Goal: Task Accomplishment & Management: Use online tool/utility

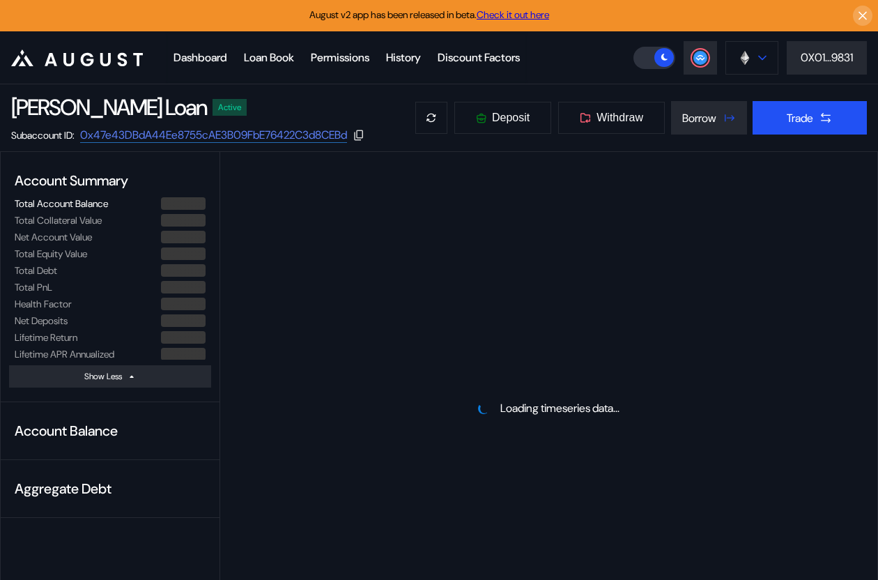
click at [739, 63] on img at bounding box center [744, 57] width 15 height 15
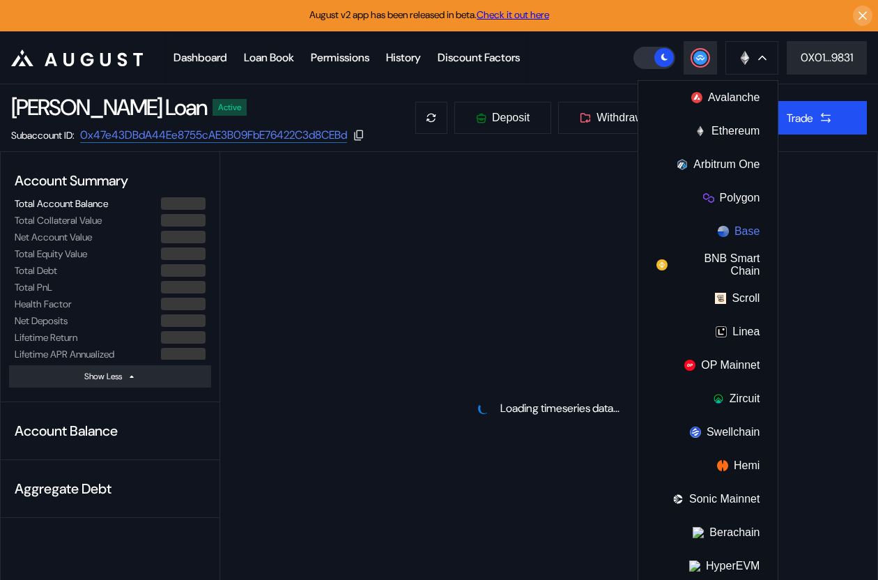
click at [724, 229] on img at bounding box center [723, 231] width 11 height 11
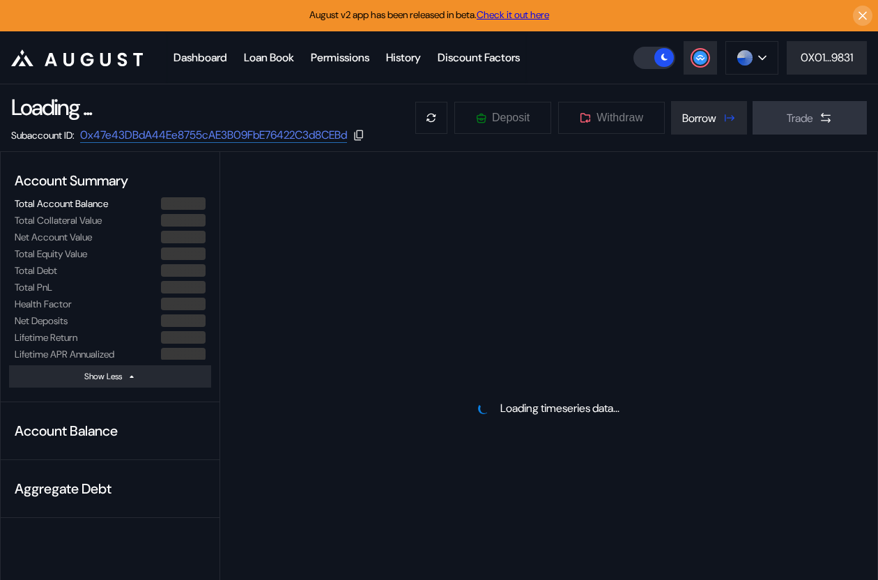
click at [505, 13] on link "Check it out here" at bounding box center [513, 14] width 72 height 13
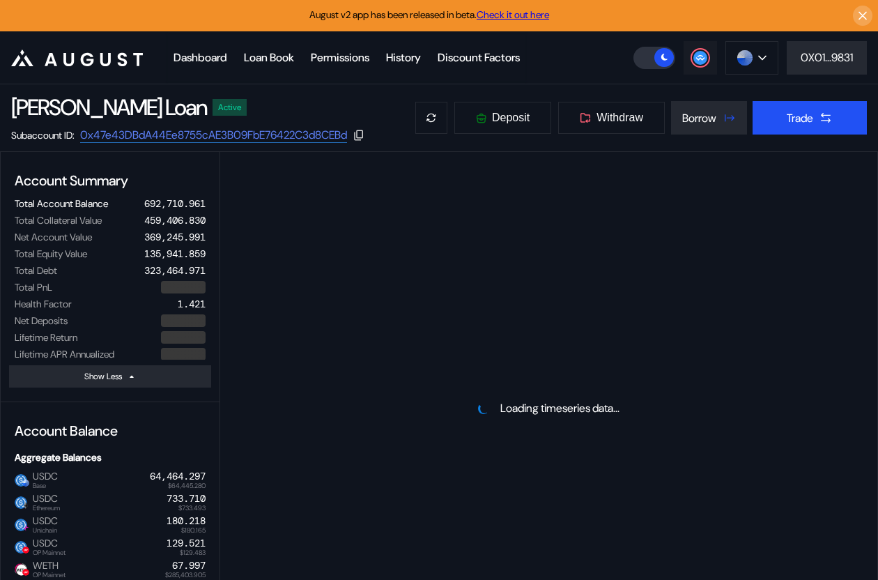
click at [707, 63] on button at bounding box center [700, 57] width 33 height 33
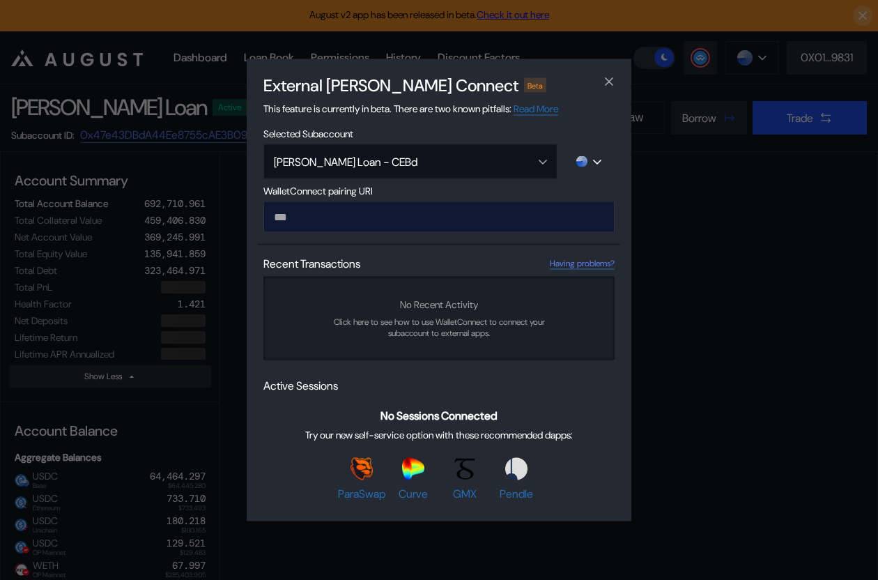
click at [397, 220] on input "modal" at bounding box center [438, 216] width 351 height 31
type input "**********"
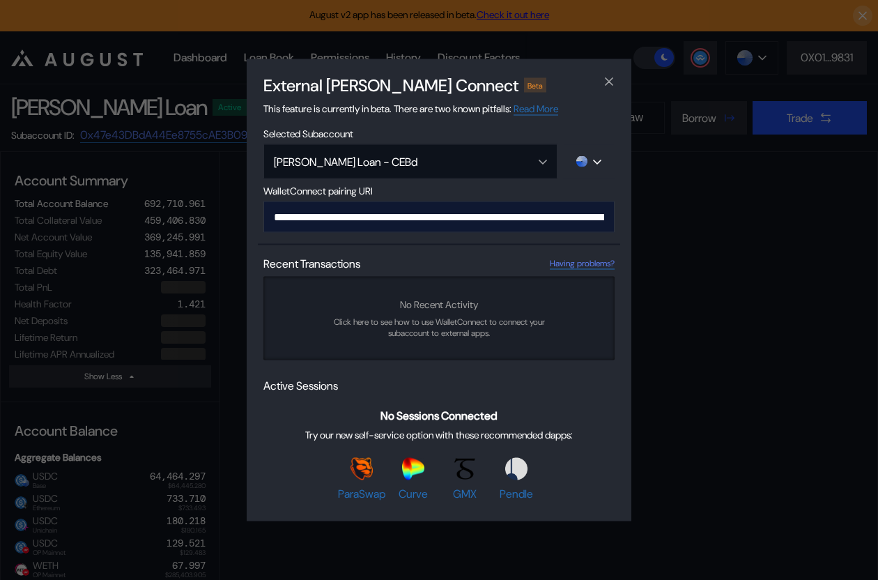
scroll to position [0, 847]
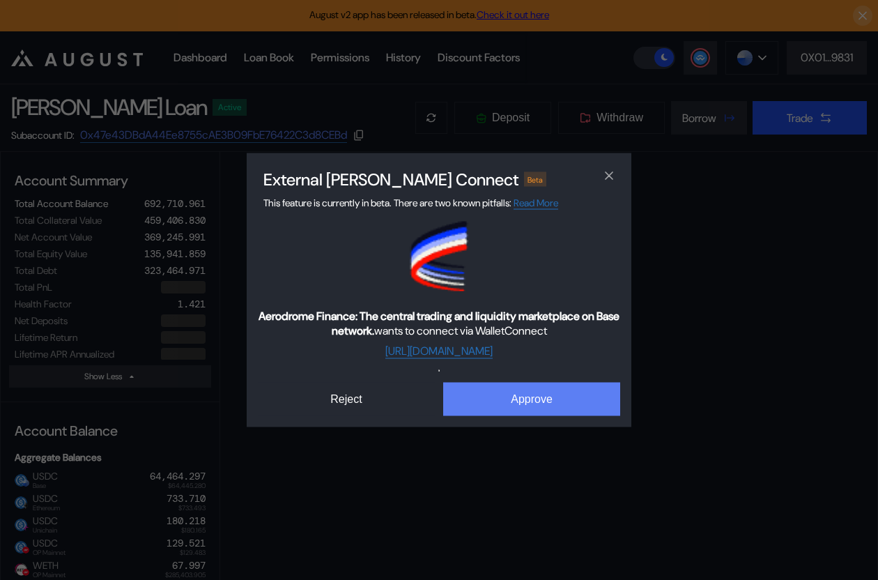
click at [516, 394] on button "Approve" at bounding box center [531, 399] width 177 height 33
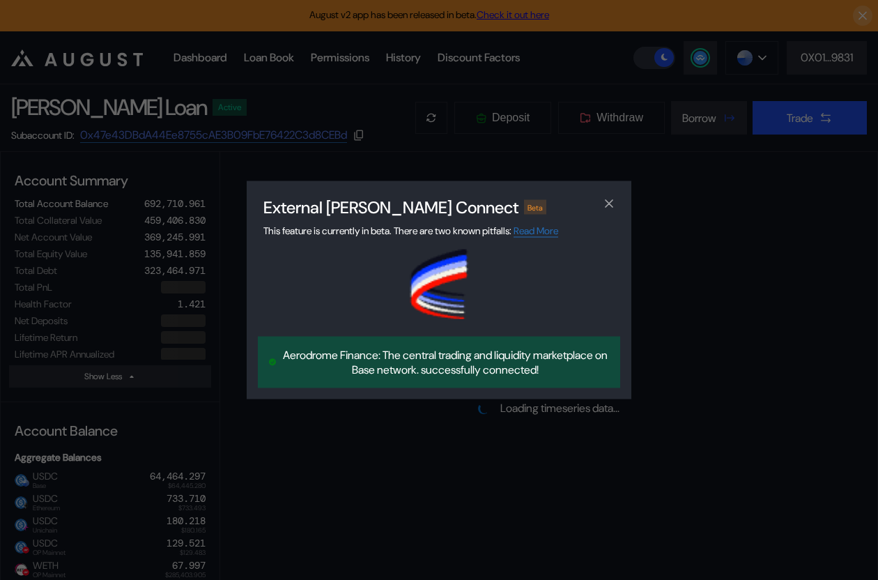
select select "*"
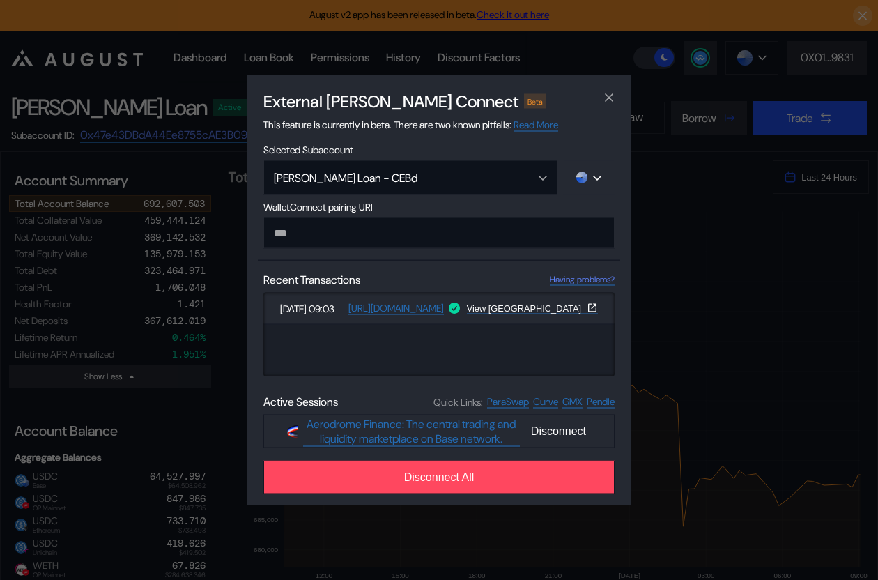
click at [652, 134] on div "External [PERSON_NAME] Connect Beta This feature is currently in beta. There ar…" at bounding box center [439, 290] width 878 height 580
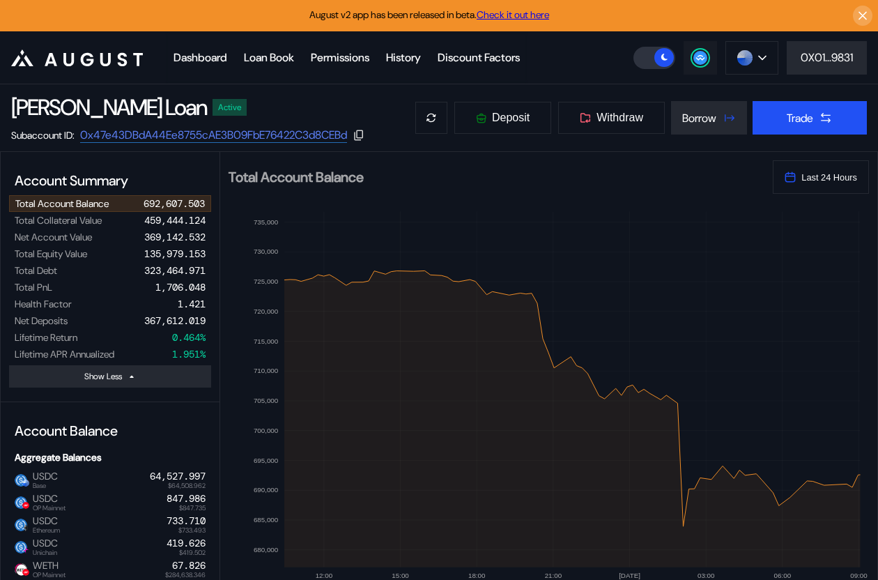
click at [695, 56] on circle at bounding box center [700, 58] width 14 height 14
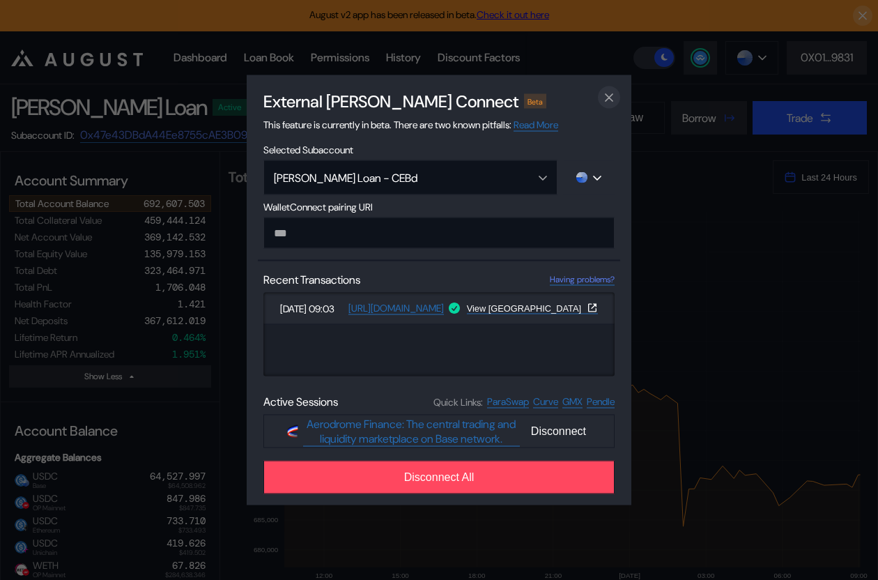
click at [608, 93] on icon "close modal" at bounding box center [609, 97] width 14 height 15
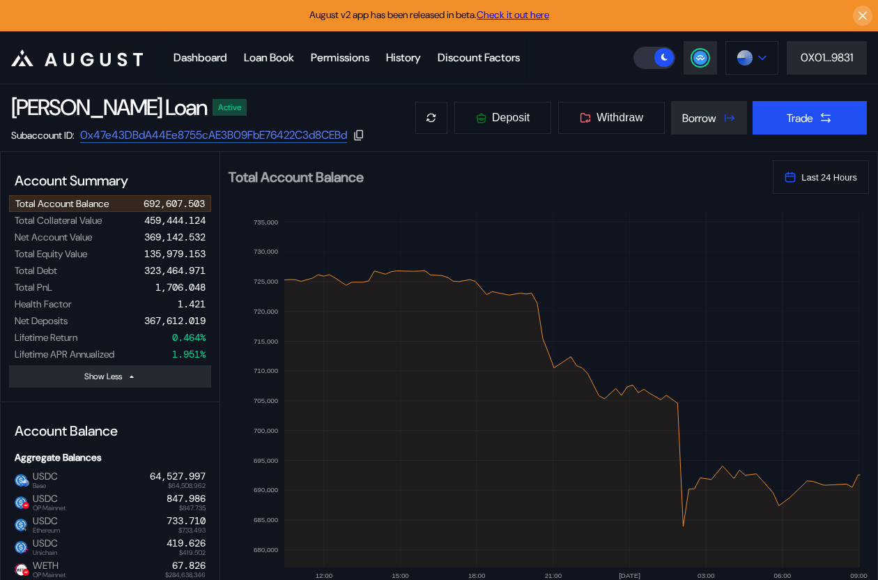
click at [744, 57] on img at bounding box center [744, 57] width 15 height 15
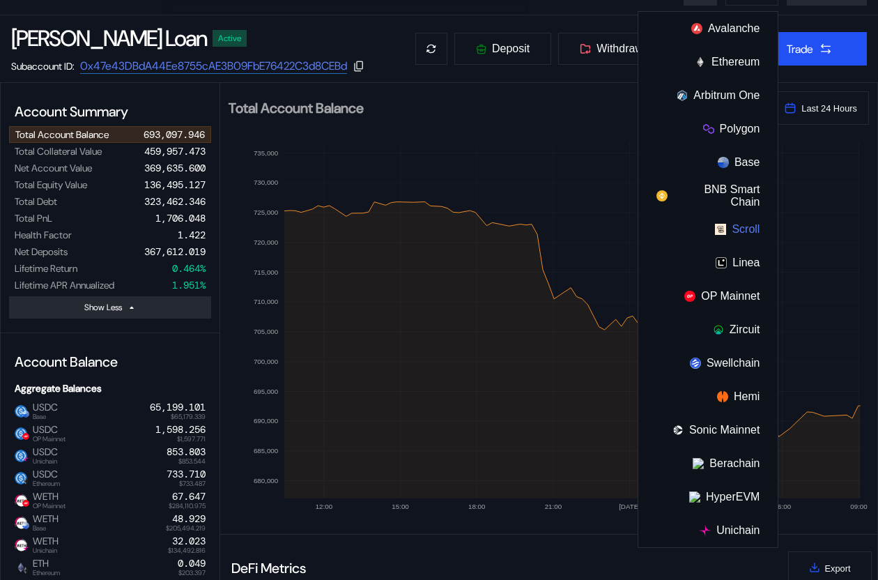
scroll to position [70, 0]
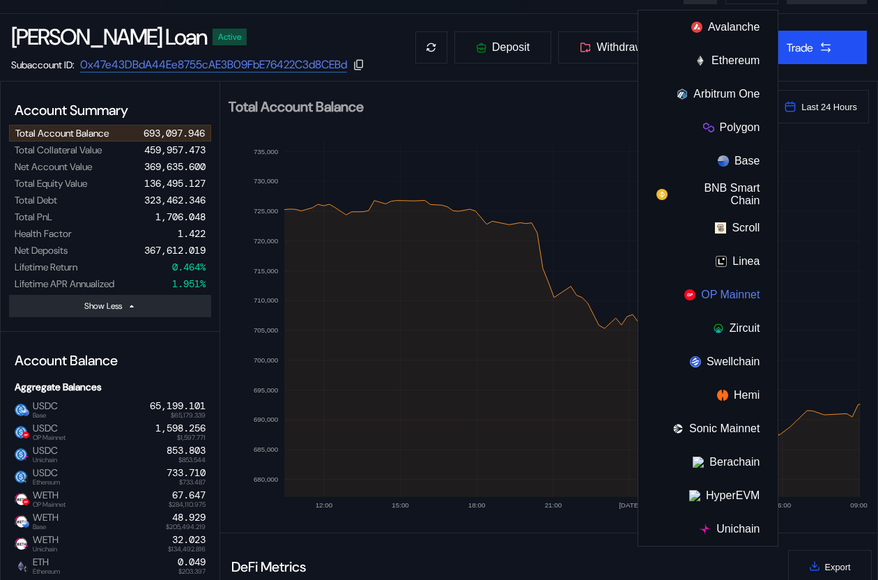
click at [728, 298] on button "OP Mainnet" at bounding box center [707, 294] width 139 height 33
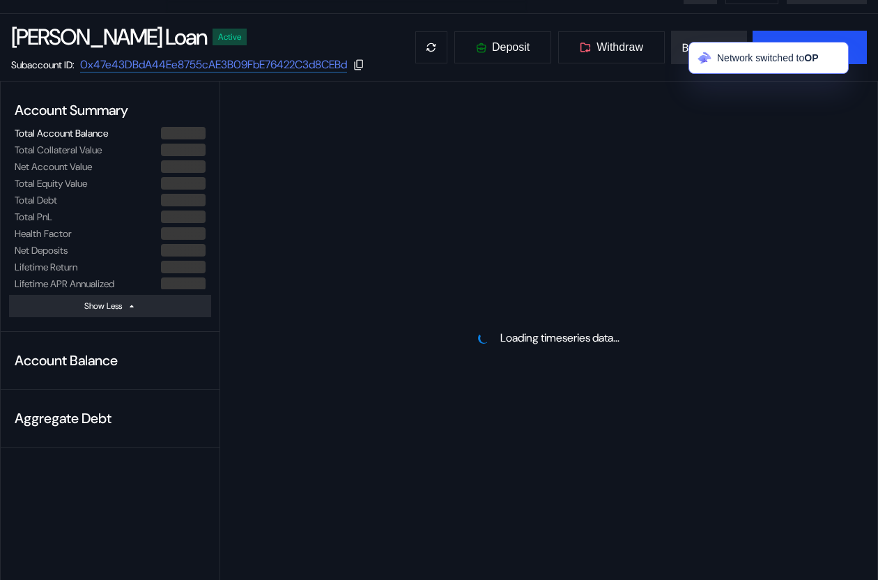
select select "*"
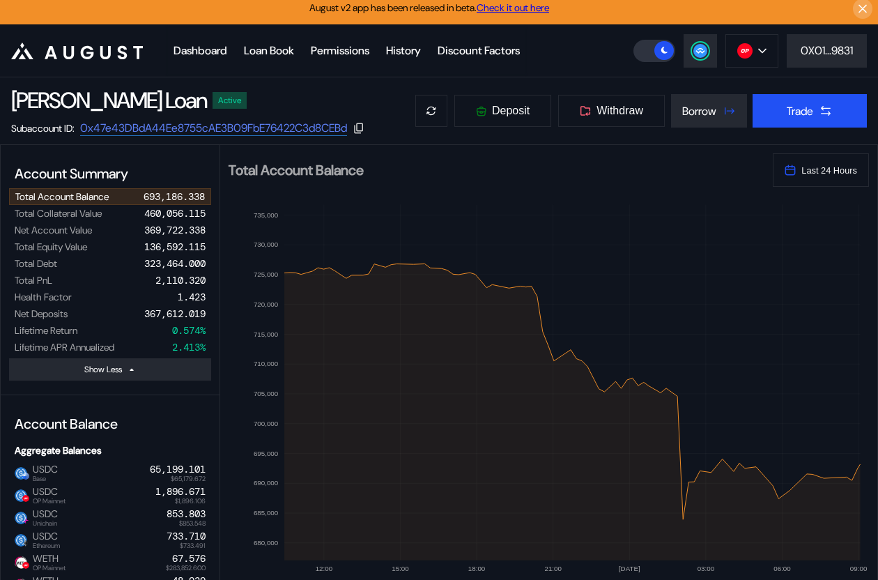
scroll to position [0, 0]
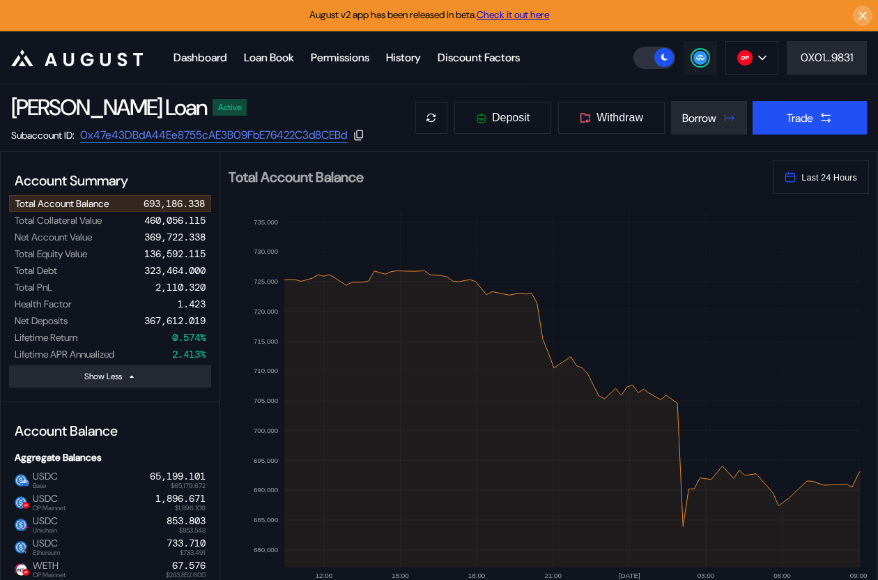
click at [702, 58] on circle at bounding box center [700, 58] width 14 height 14
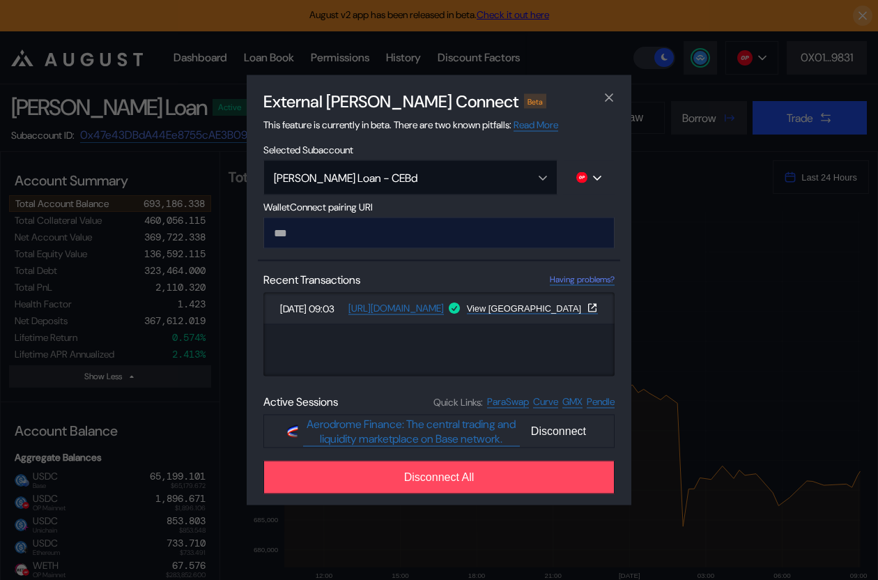
type input "**********"
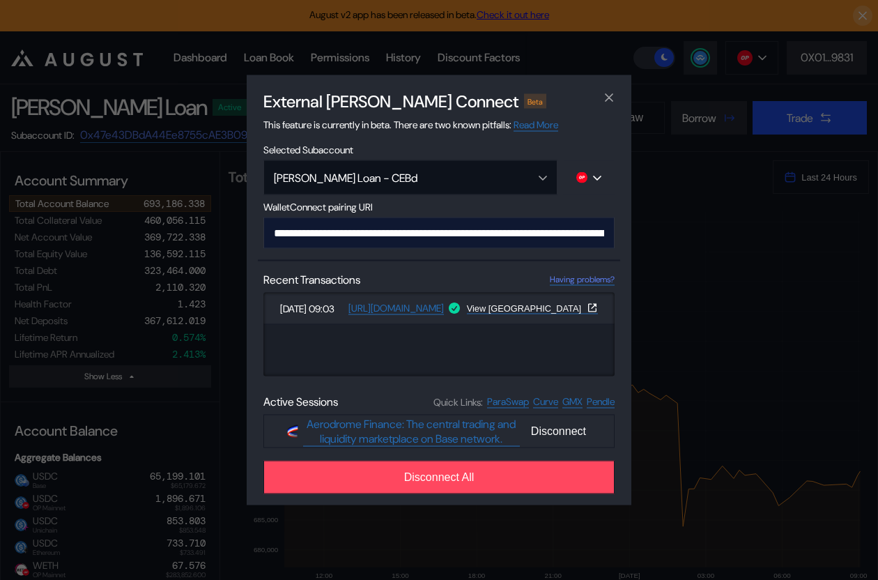
scroll to position [0, 845]
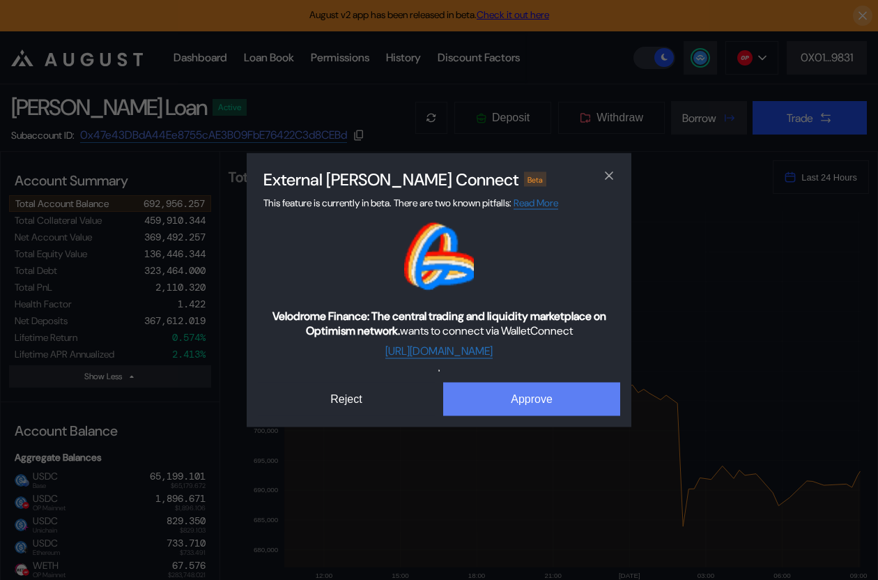
click at [507, 390] on button "Approve" at bounding box center [531, 399] width 177 height 33
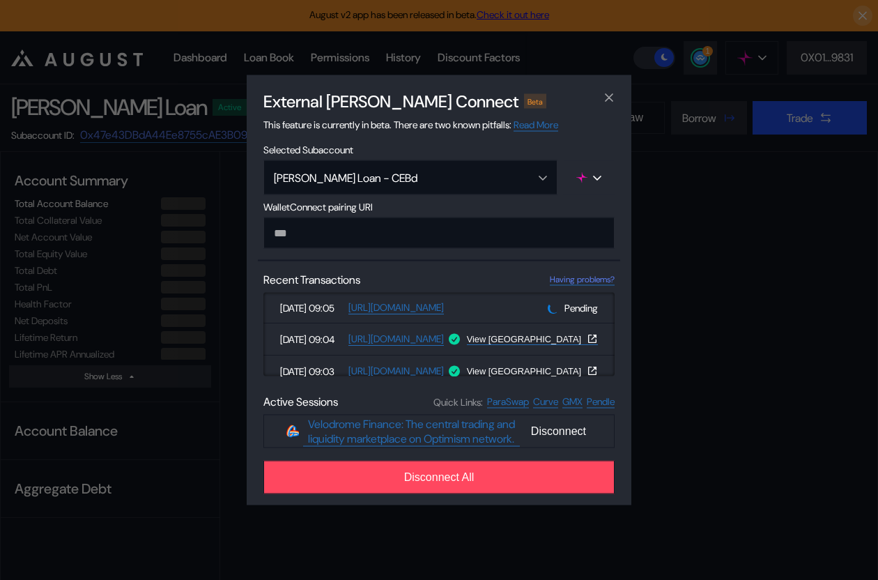
select select "*"
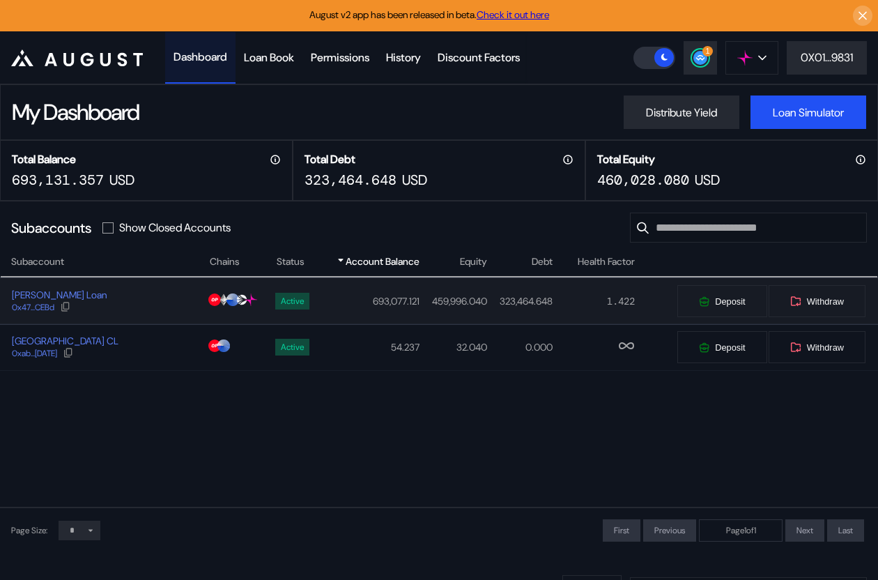
click at [157, 305] on div "Jos Velo Loan 0x47...CEBd" at bounding box center [105, 300] width 208 height 25
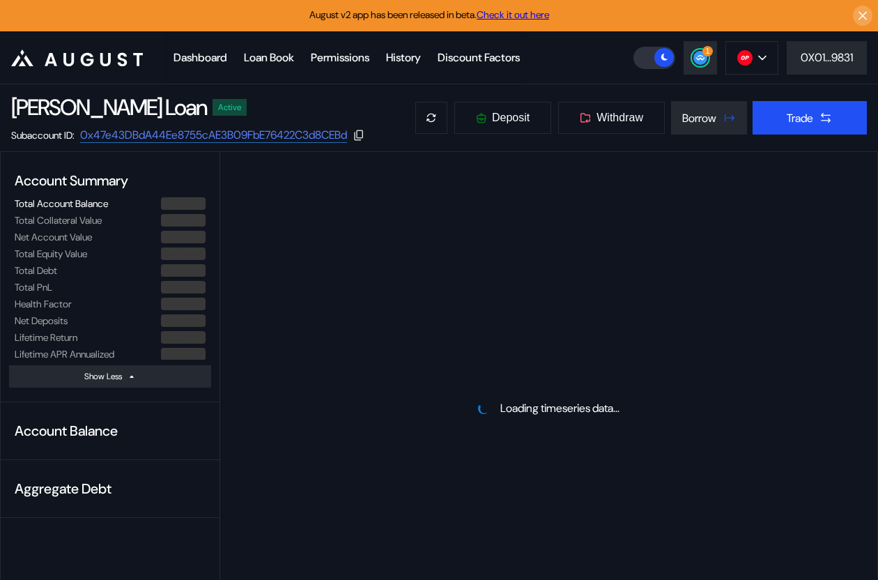
select select "*"
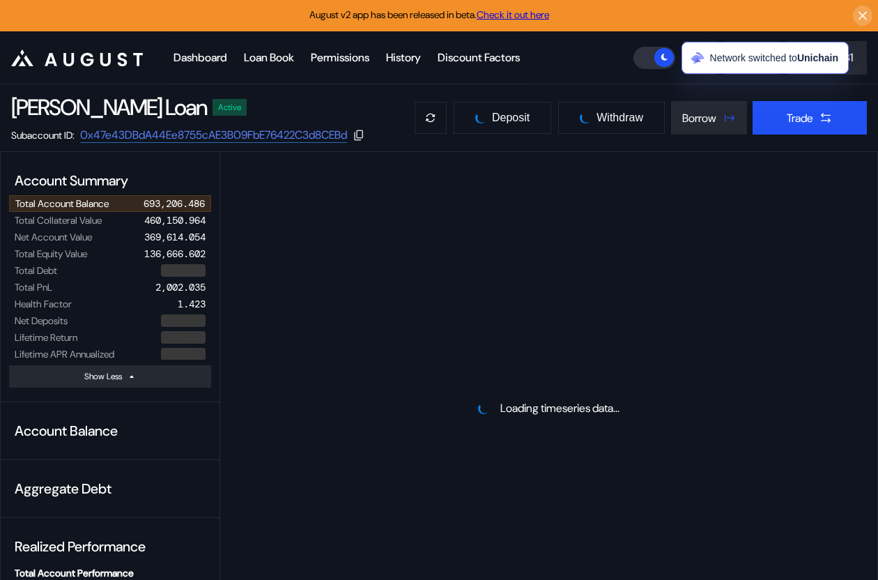
select select "*"
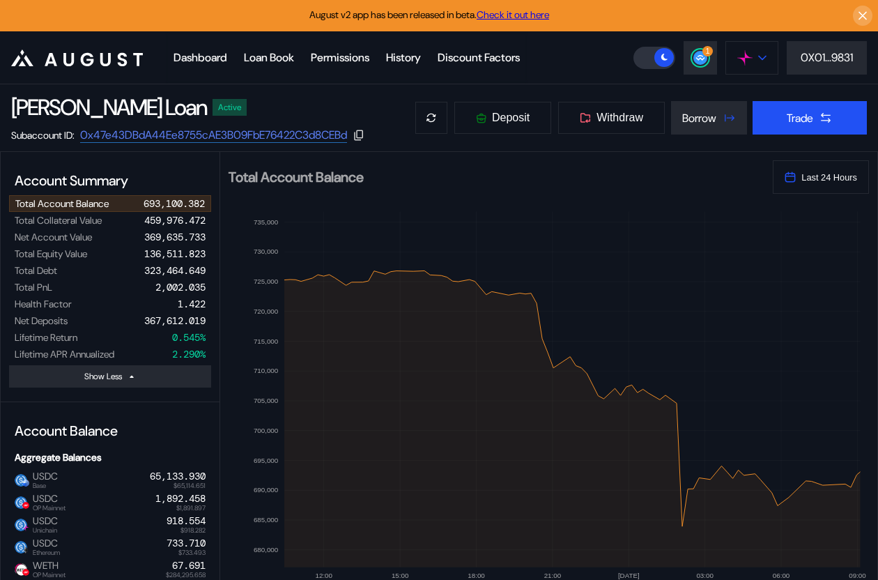
click at [749, 59] on img at bounding box center [744, 57] width 15 height 15
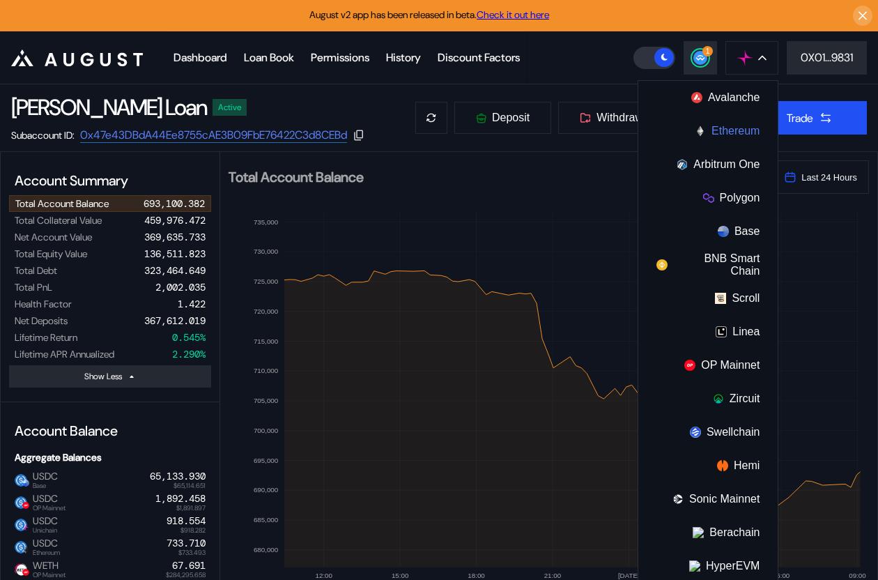
click at [718, 133] on button "Ethereum" at bounding box center [707, 130] width 139 height 33
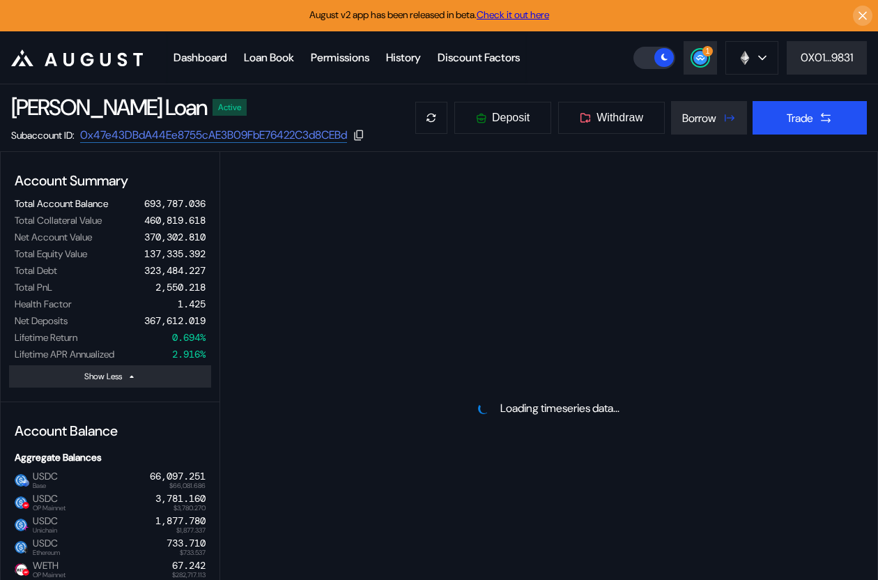
select select "*"
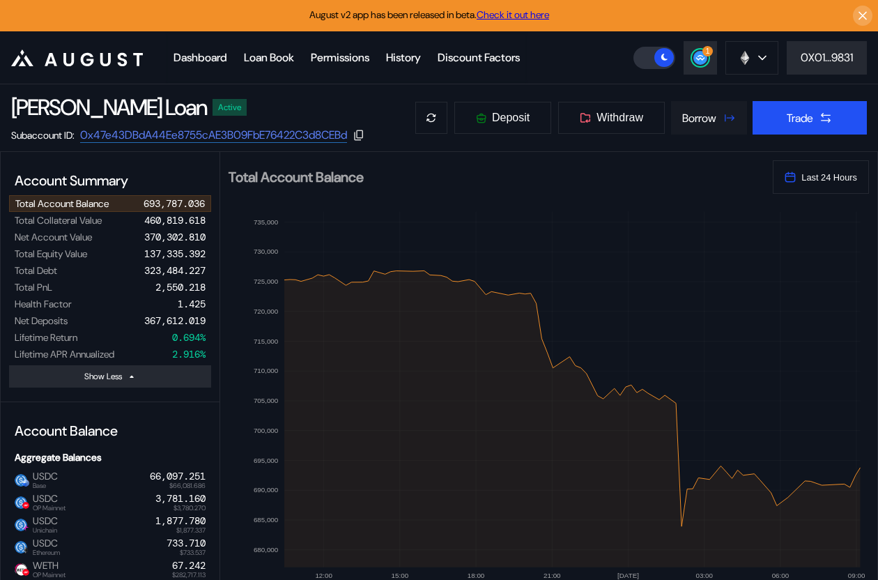
click at [692, 120] on div "Borrow" at bounding box center [699, 118] width 34 height 15
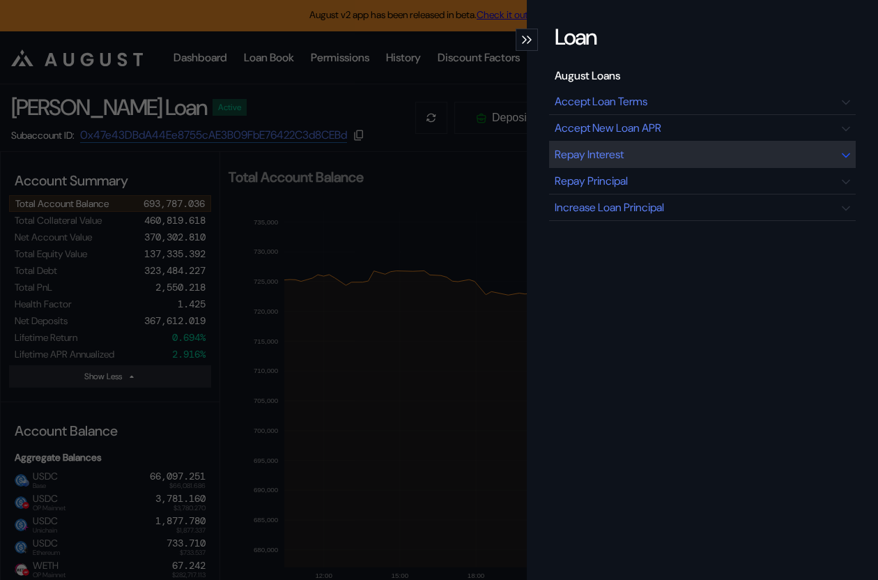
click at [624, 157] on div "Repay Interest" at bounding box center [589, 154] width 69 height 15
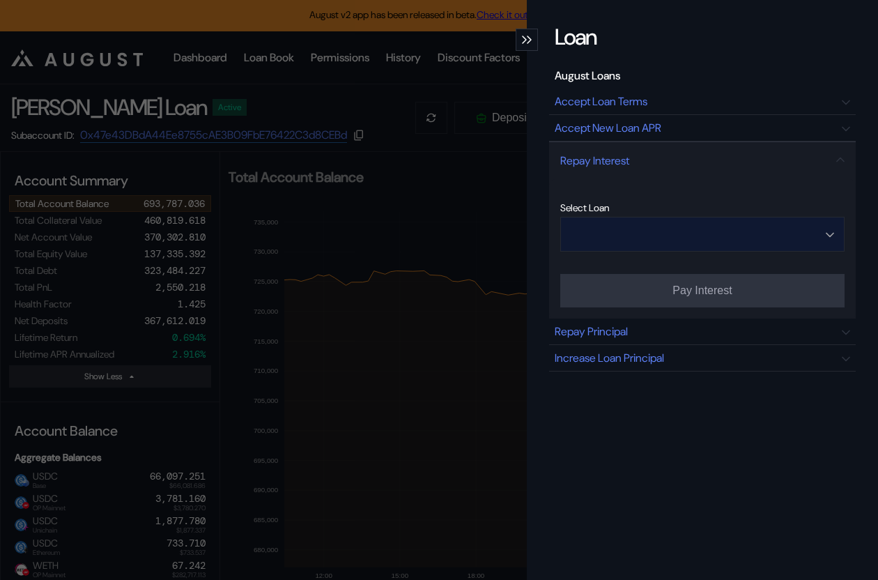
click at [654, 237] on input "Open menu" at bounding box center [695, 233] width 248 height 33
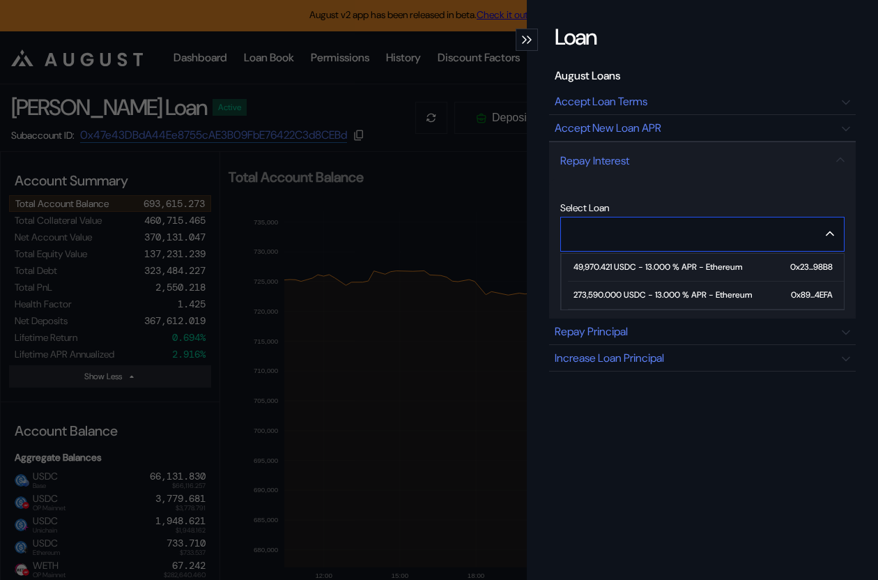
click at [649, 272] on span "49,970.421 USDC - 13.000 % APR - Ethereum 0x23...98B8" at bounding box center [706, 268] width 276 height 28
type input "**********"
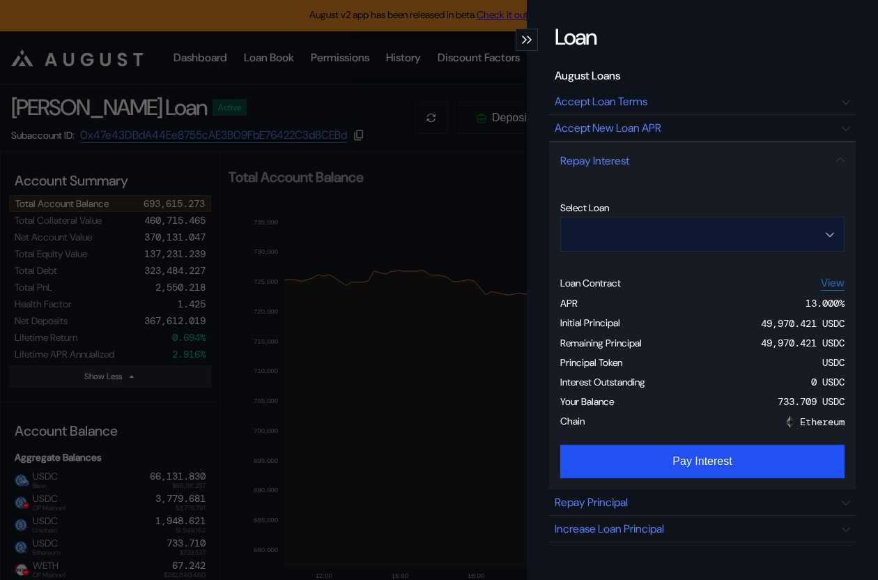
click at [666, 223] on input "Open menu" at bounding box center [695, 233] width 248 height 33
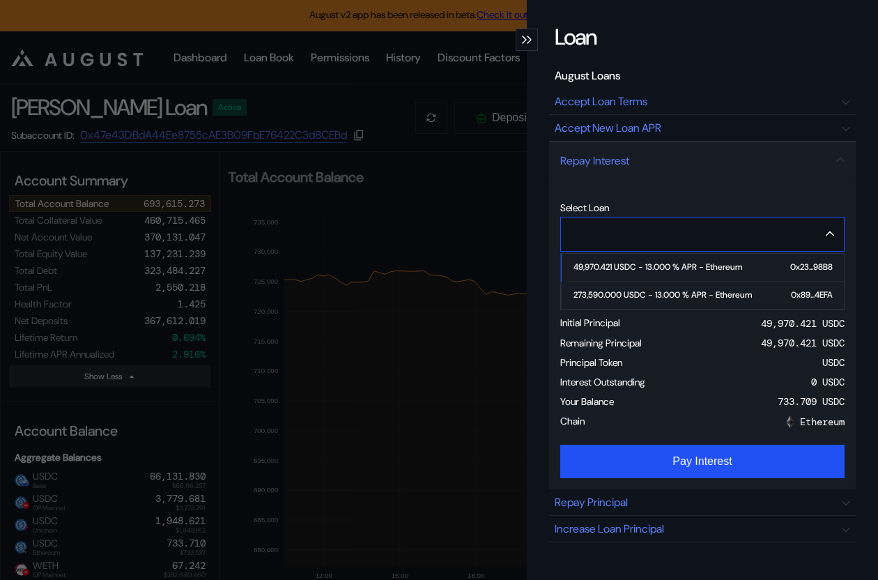
click at [644, 291] on div "273,590.000 USDC - 13.000 % APR - Ethereum" at bounding box center [663, 295] width 178 height 10
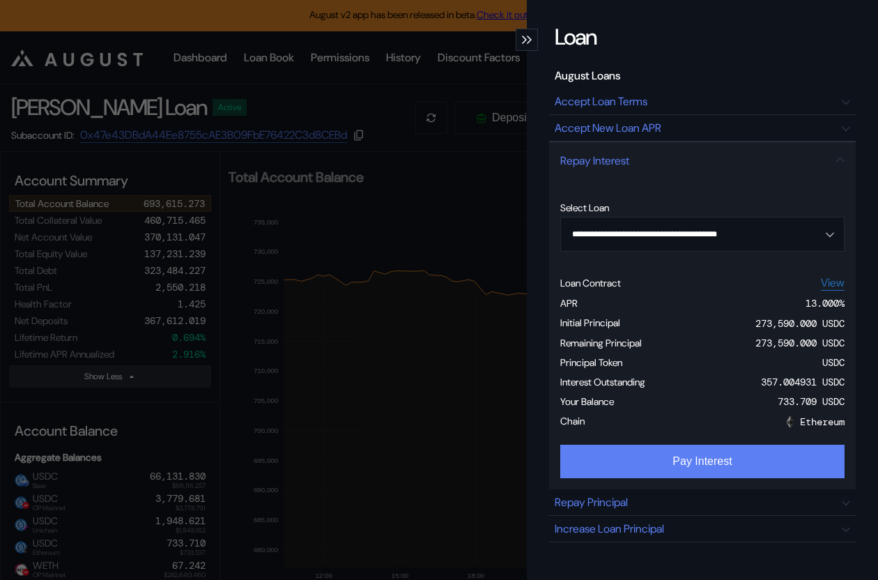
click at [672, 464] on button "Pay Interest" at bounding box center [702, 461] width 284 height 33
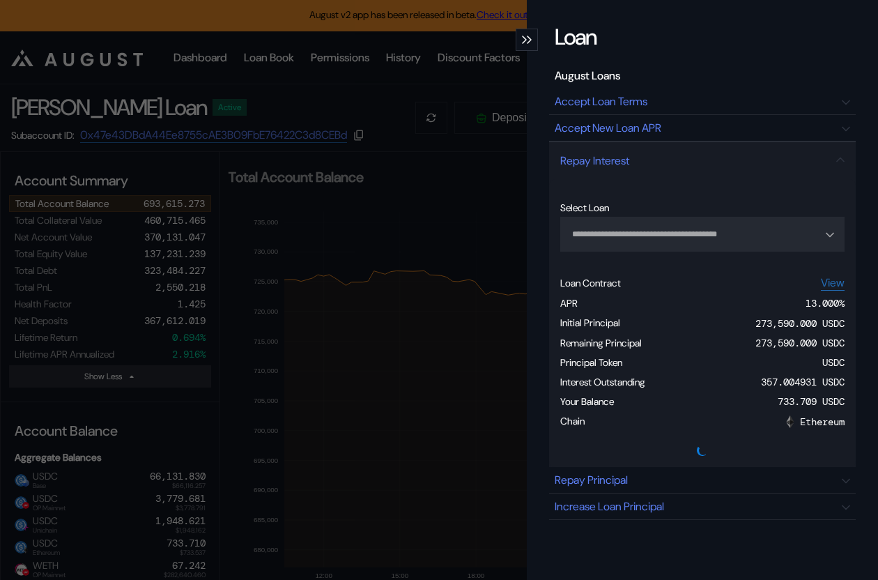
type input "**********"
